Goal: Information Seeking & Learning: Learn about a topic

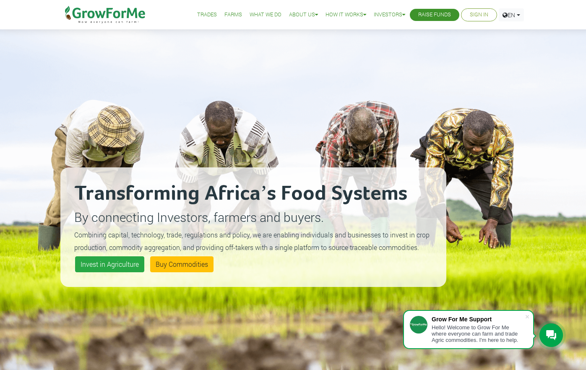
click at [202, 13] on link "Trades" at bounding box center [207, 14] width 20 height 9
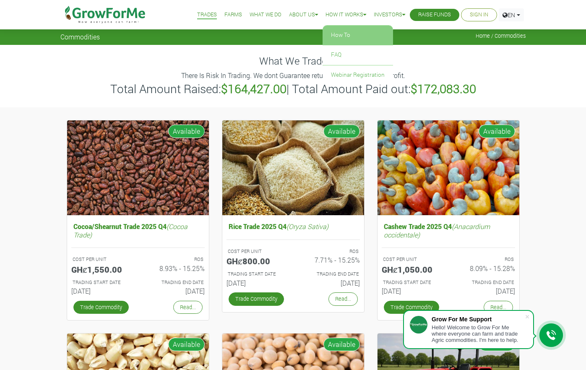
click at [330, 34] on link "How To" at bounding box center [357, 35] width 70 height 19
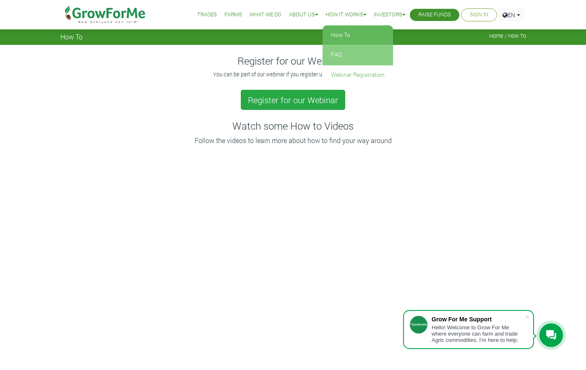
click at [335, 51] on link "FAQ" at bounding box center [357, 54] width 70 height 19
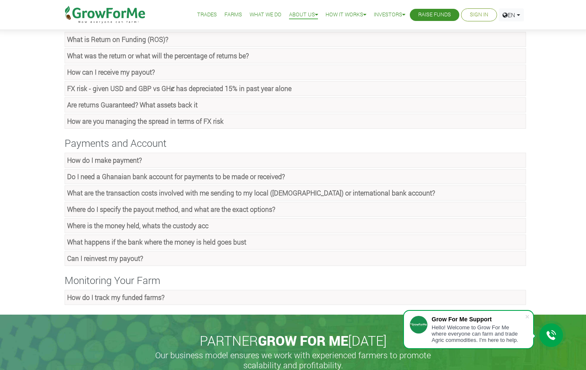
scroll to position [503, 0]
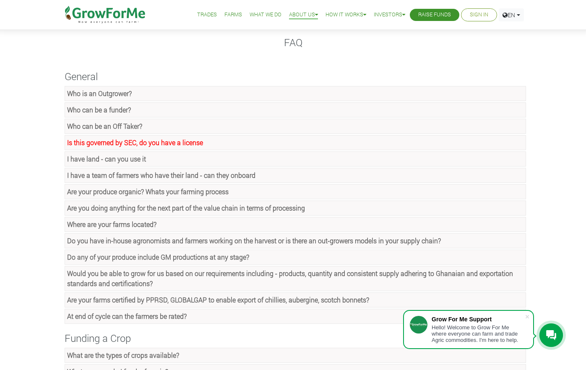
scroll to position [0, 0]
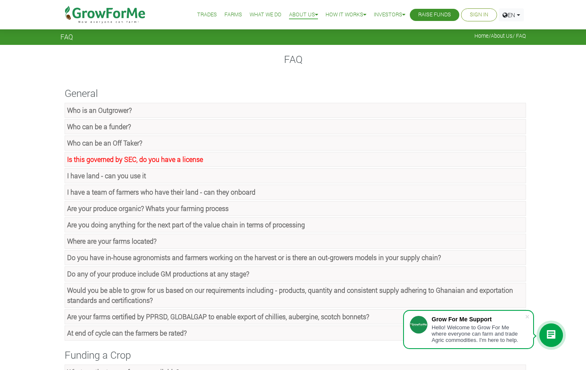
click at [203, 15] on link "Trades" at bounding box center [207, 14] width 20 height 9
